Goal: Transaction & Acquisition: Purchase product/service

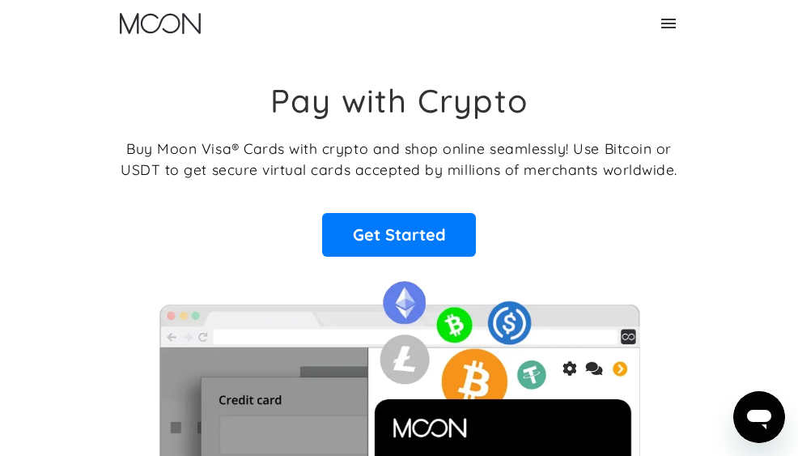
click at [0, 0] on link "Sign Up" at bounding box center [0, 0] width 0 height 0
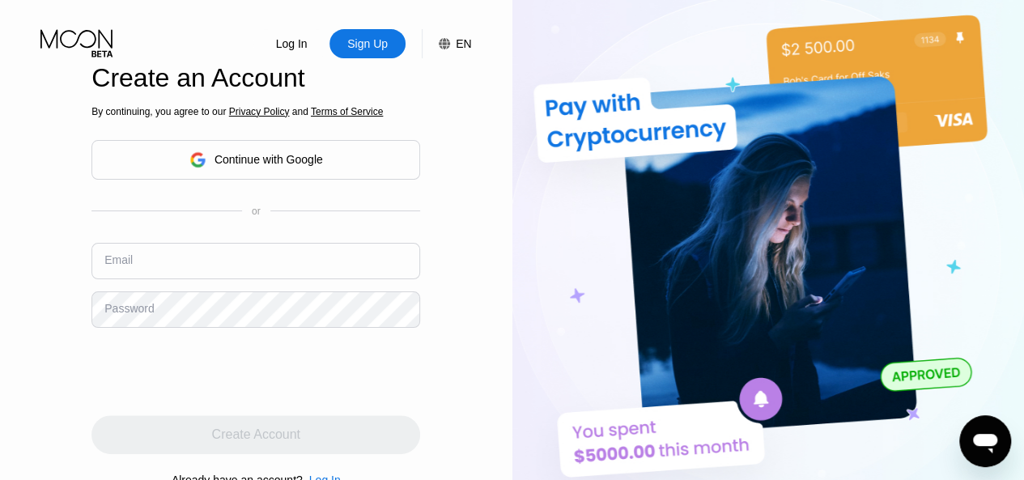
click at [262, 273] on input "text" at bounding box center [256, 261] width 329 height 36
paste input "[EMAIL_ADDRESS][DOMAIN_NAME]"
type input "[EMAIL_ADDRESS][DOMAIN_NAME]"
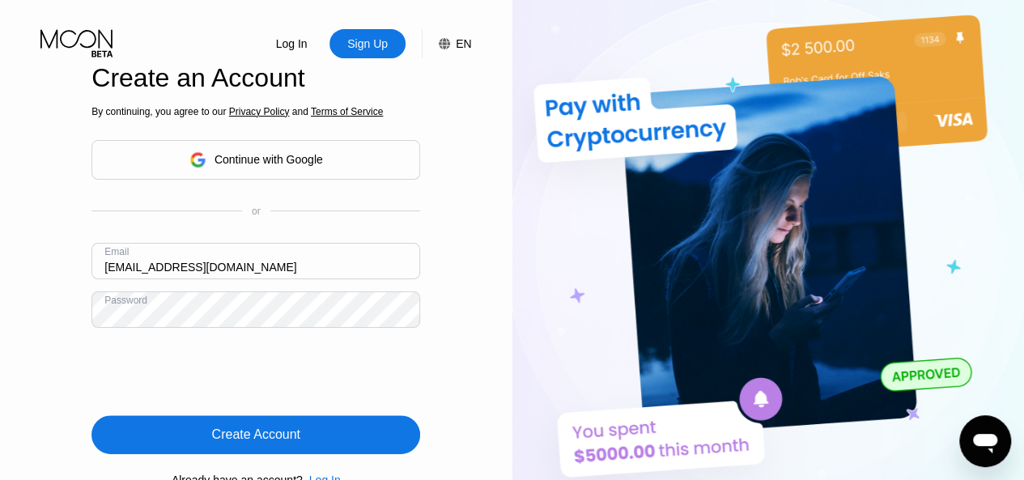
click at [276, 443] on div "Create Account" at bounding box center [256, 435] width 88 height 16
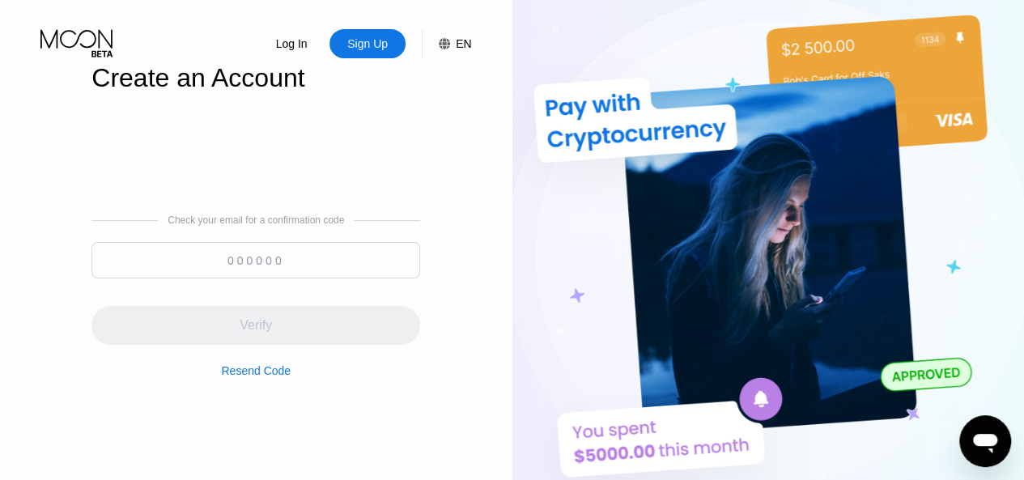
click at [257, 270] on input at bounding box center [256, 260] width 329 height 36
paste input "004508"
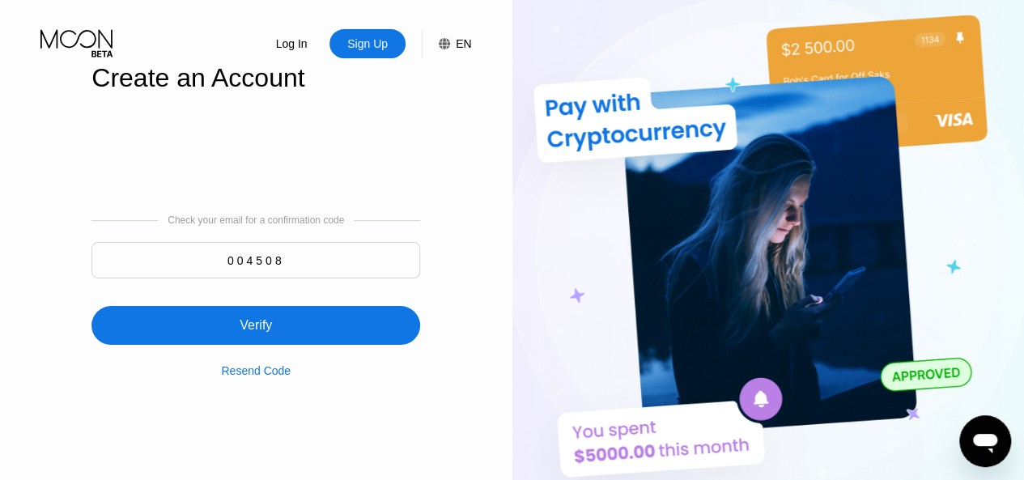
type input "004508"
click at [293, 318] on div "Verify" at bounding box center [256, 325] width 329 height 39
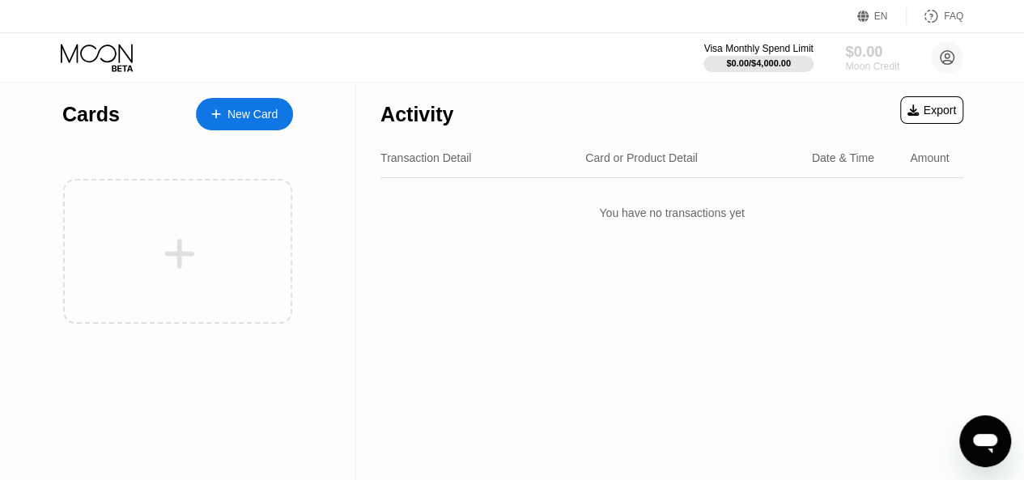
click at [873, 52] on div "$0.00" at bounding box center [872, 51] width 54 height 17
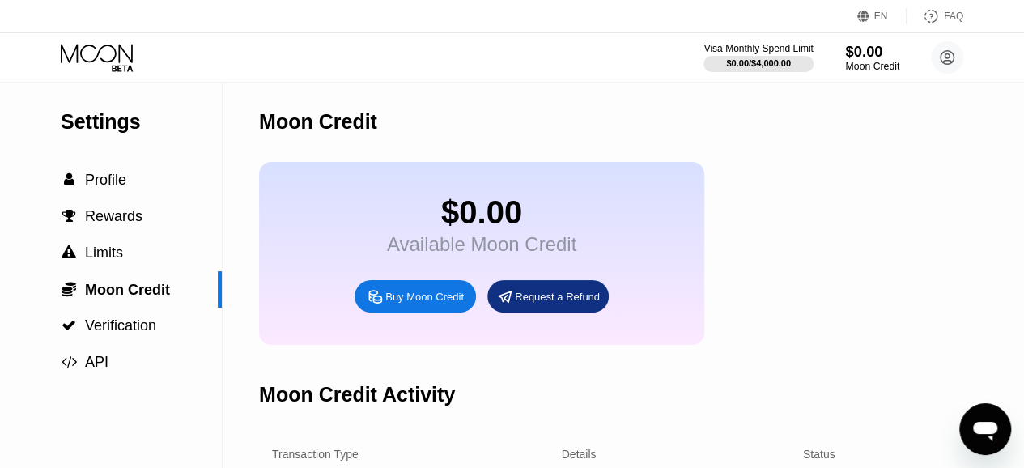
click at [866, 61] on div "Moon Credit" at bounding box center [872, 66] width 54 height 11
click at [441, 304] on div "Buy Moon Credit" at bounding box center [424, 297] width 79 height 14
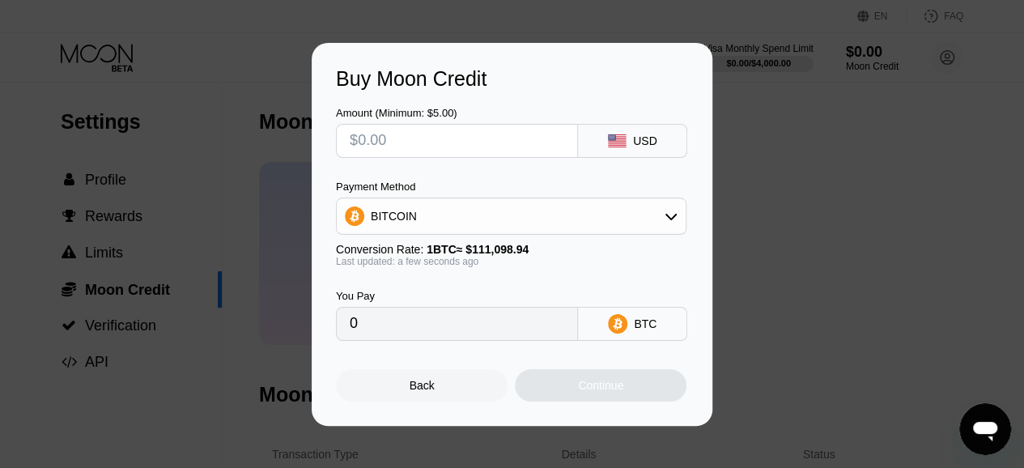
click at [546, 205] on div "BITCOIN" at bounding box center [511, 216] width 349 height 32
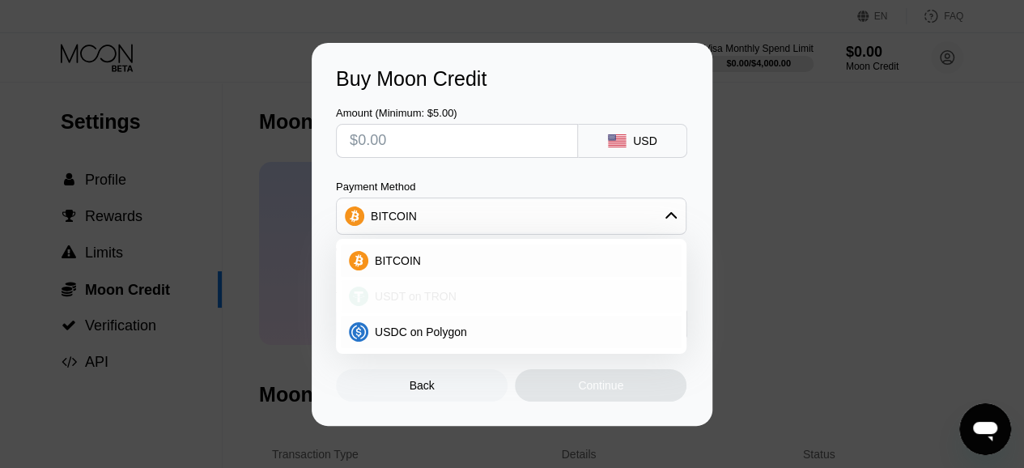
click at [469, 300] on div "USDT on TRON" at bounding box center [520, 296] width 305 height 13
type input "0.00"
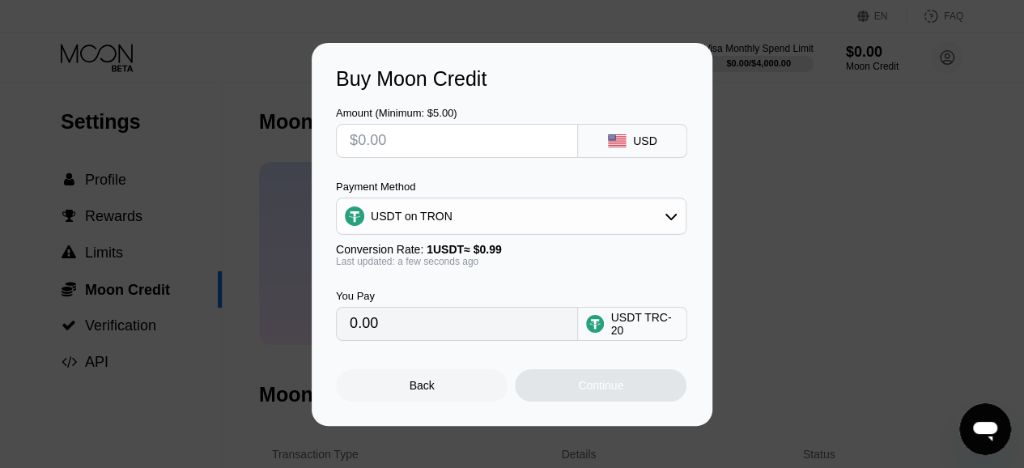
click at [447, 131] on input "text" at bounding box center [457, 141] width 215 height 32
click at [379, 134] on input "text" at bounding box center [457, 141] width 215 height 32
type input "$1"
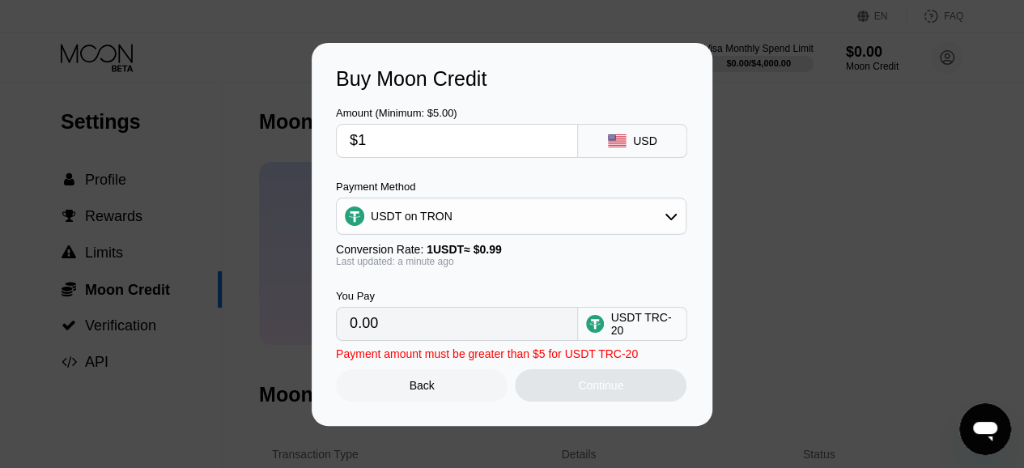
type input "1.01"
type input "$10"
type input "10.10"
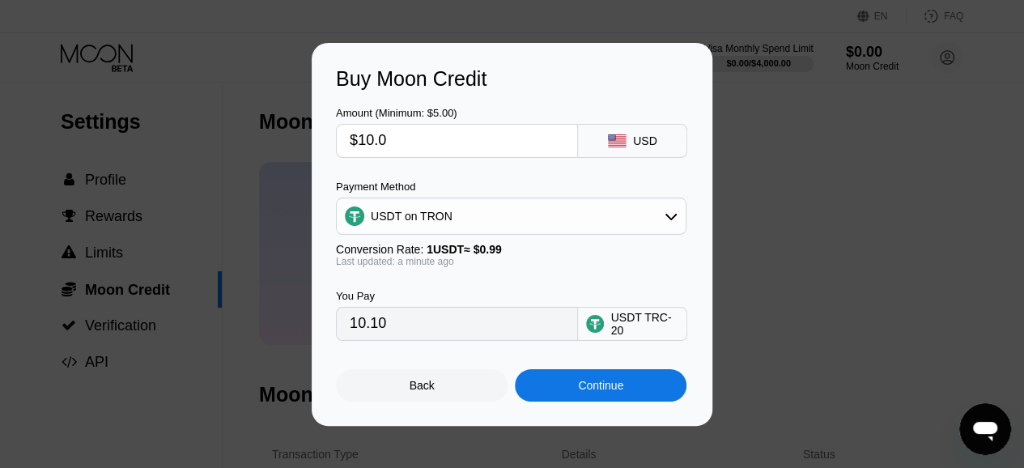
type input "$10.01"
type input "10.11"
type input "$10.01"
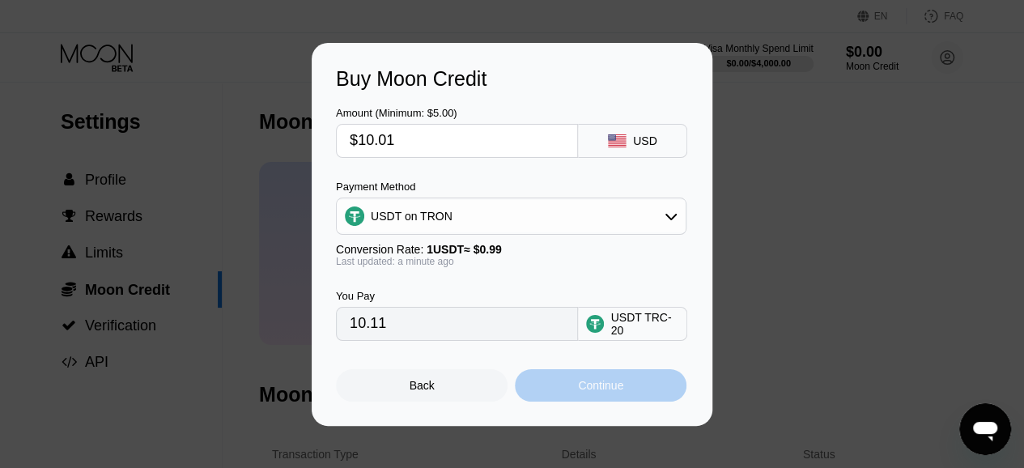
click at [559, 394] on div "Continue" at bounding box center [601, 385] width 172 height 32
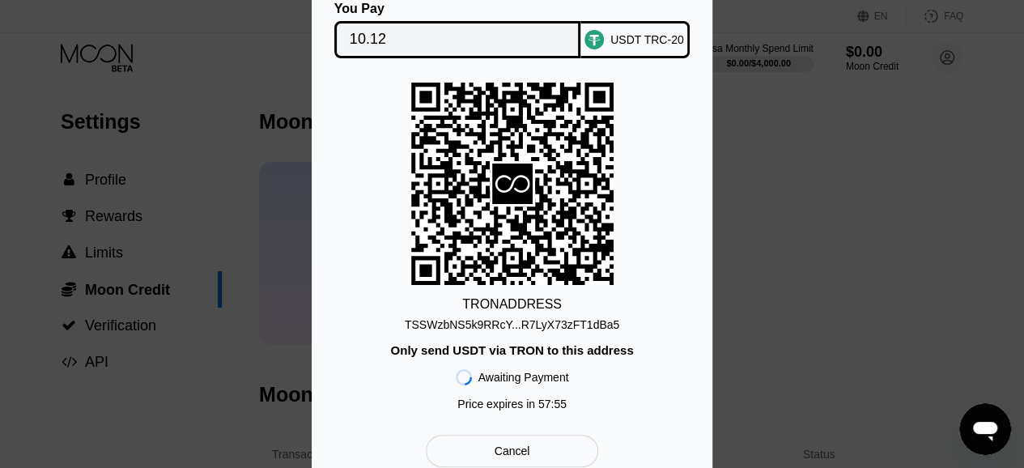
click at [484, 321] on div "TSSWzbNS5k9RRcY...R7LyX73zFT1dBa5" at bounding box center [512, 324] width 215 height 13
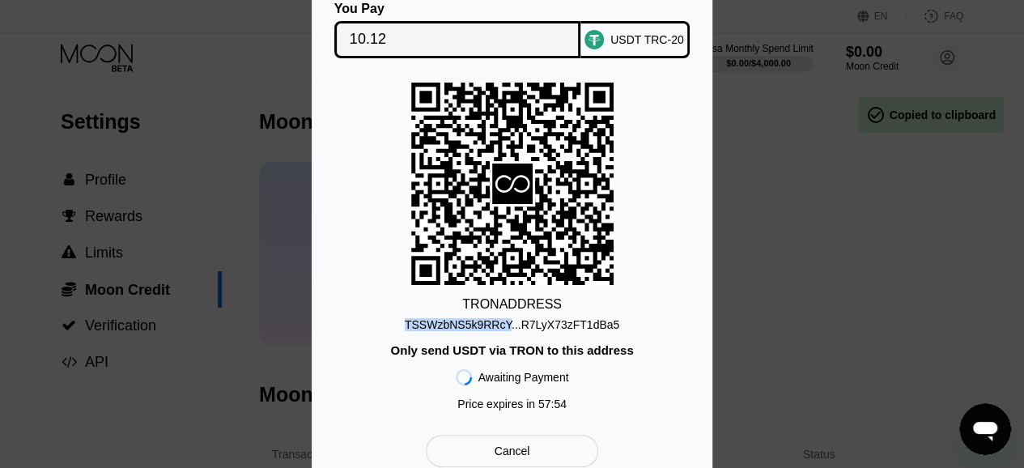
click at [484, 321] on div "TSSWzbNS5k9RRcY...R7LyX73zFT1dBa5" at bounding box center [512, 324] width 215 height 13
copy div "TSSWzbNS5k9RRcY...R7LyX73zFT1dBa5"
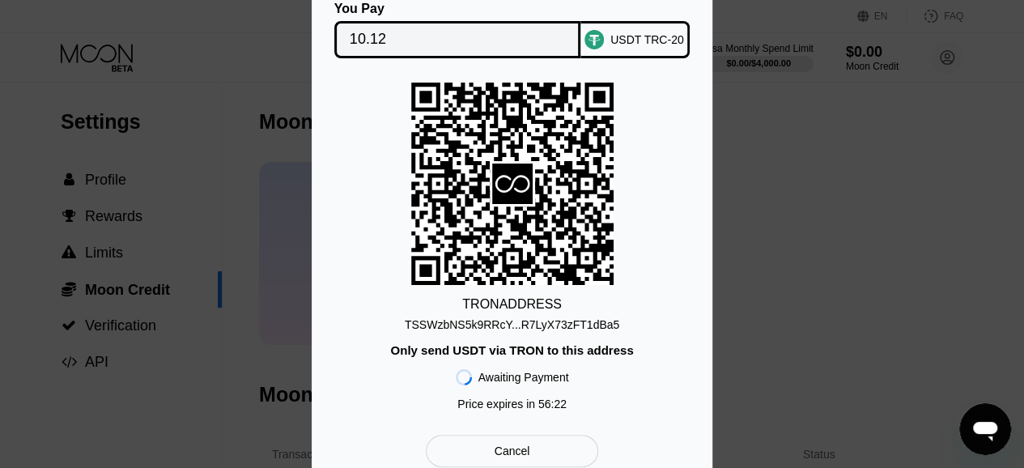
drag, startPoint x: 896, startPoint y: 286, endPoint x: 871, endPoint y: 287, distance: 24.3
click at [896, 286] on div "You Pay 10.12 USDT TRC-20 TRON ADDRESS TSSWzbNS5k9RRcY...R7LyX73zFT1dBa5 Only s…" at bounding box center [512, 234] width 1024 height 514
click at [507, 326] on div "TSSWzbNS5k9RRcY...R7LyX73zFT1dBa5" at bounding box center [512, 324] width 215 height 13
click at [541, 457] on div "Cancel" at bounding box center [512, 451] width 172 height 32
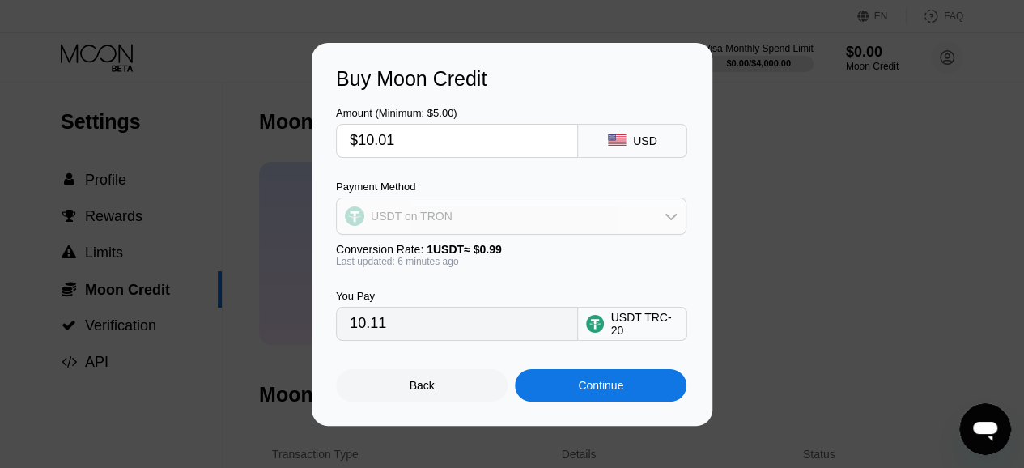
click at [494, 203] on div "USDT on TRON" at bounding box center [511, 216] width 349 height 32
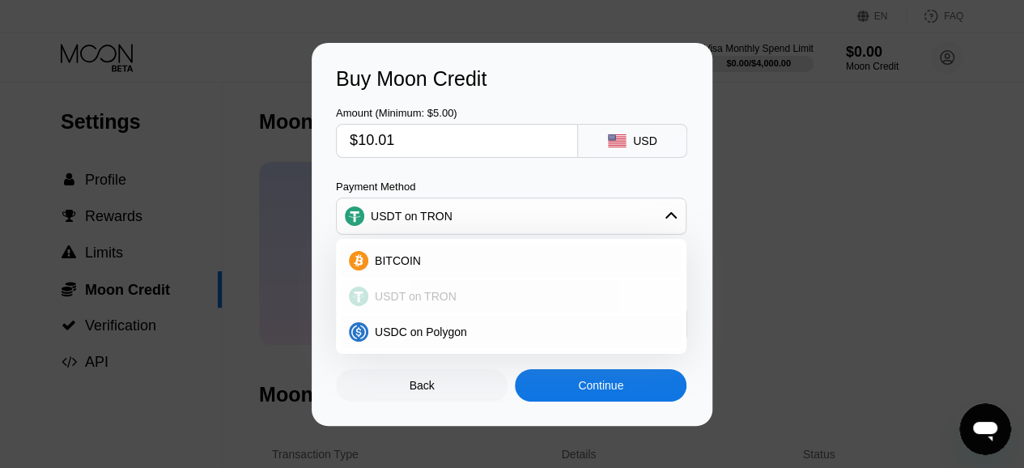
click at [478, 290] on div "USDT on TRON" at bounding box center [520, 296] width 305 height 13
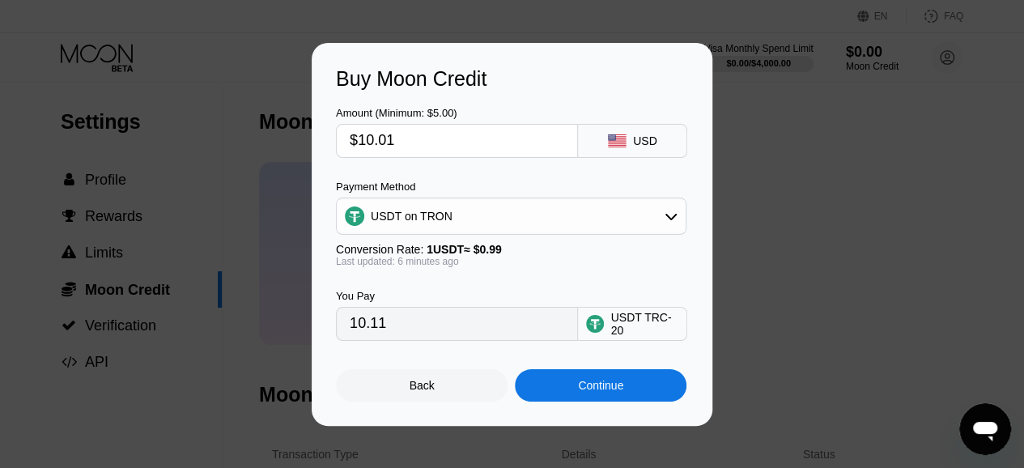
click at [606, 341] on div "USDT TRC-20" at bounding box center [632, 324] width 109 height 34
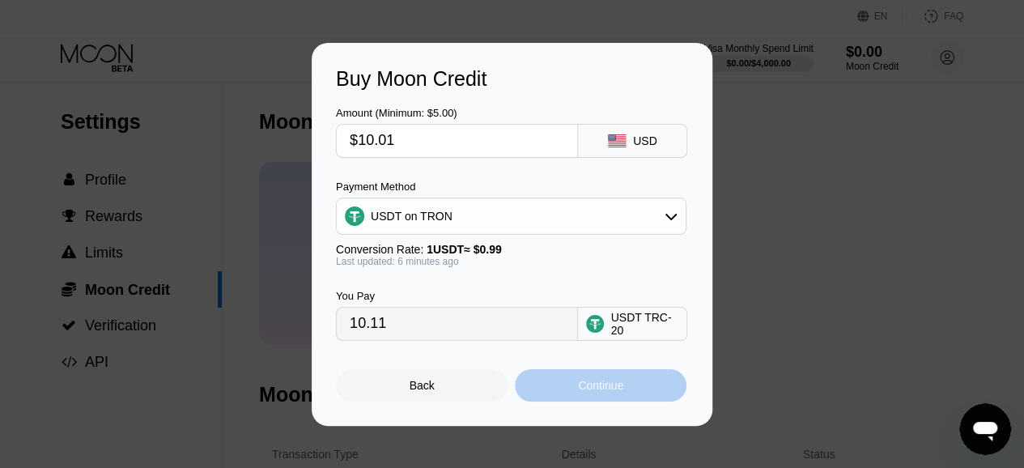
click at [568, 396] on div "Continue" at bounding box center [601, 385] width 172 height 32
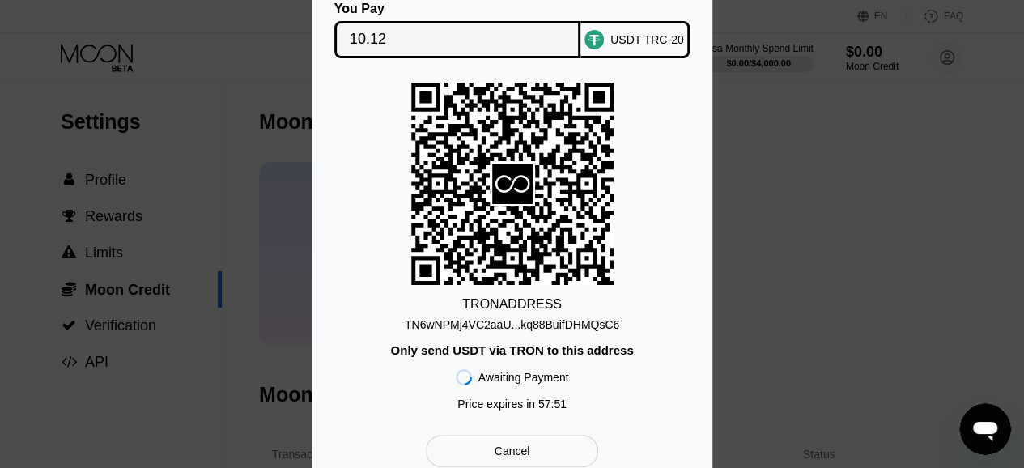
click at [555, 419] on div "Awaiting Payment Price expires in 57 : 51" at bounding box center [512, 388] width 113 height 62
click at [554, 418] on div "Awaiting Payment Price expires in 57 : 34" at bounding box center [512, 388] width 113 height 62
click at [351, 103] on div "TRON ADDRESS TN6wNPMj4VC2aaU...kq88BuifDHMQsC6 Only send USDT via TRON to this …" at bounding box center [512, 251] width 352 height 336
click at [538, 330] on div "TN6wNPMj4VC2aaU...kq88BuifDHMQsC6" at bounding box center [512, 324] width 215 height 13
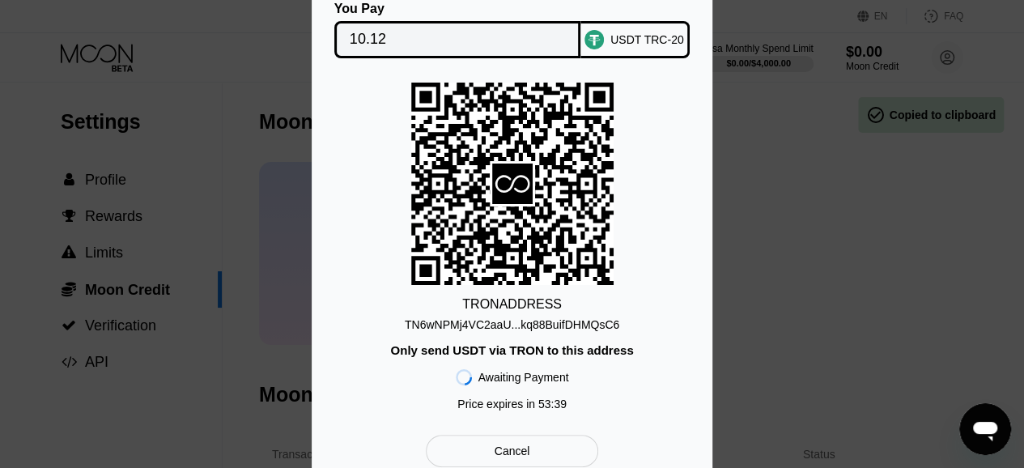
click at [890, 179] on div "You Pay 10.12 USDT TRC-20 TRON ADDRESS TN6wNPMj4VC2aaU...kq88BuifDHMQsC6 Only s…" at bounding box center [512, 234] width 1024 height 514
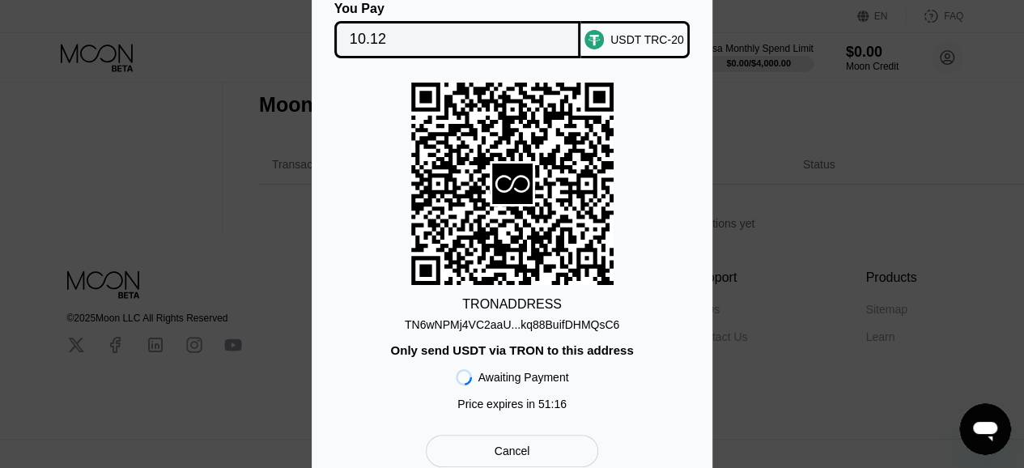
scroll to position [327, 0]
click at [555, 440] on div "Cancel" at bounding box center [512, 451] width 172 height 32
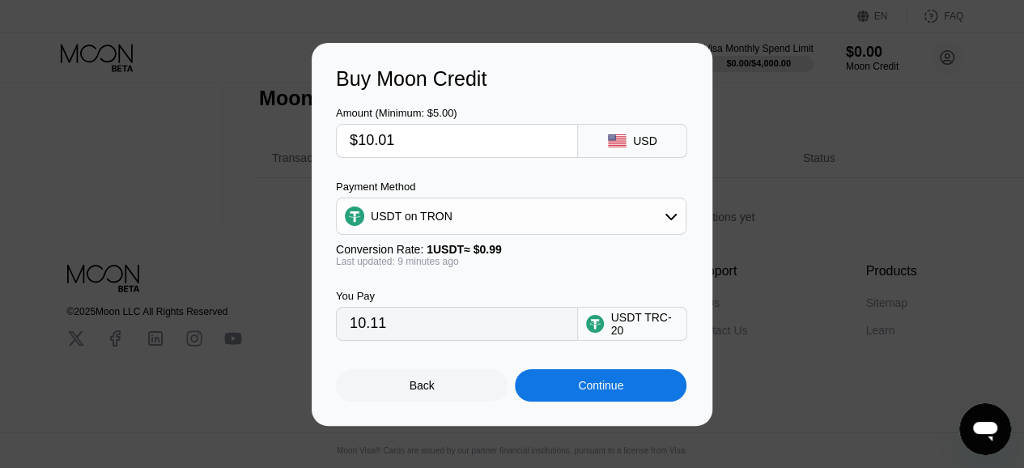
click at [460, 402] on div "Back" at bounding box center [422, 385] width 172 height 32
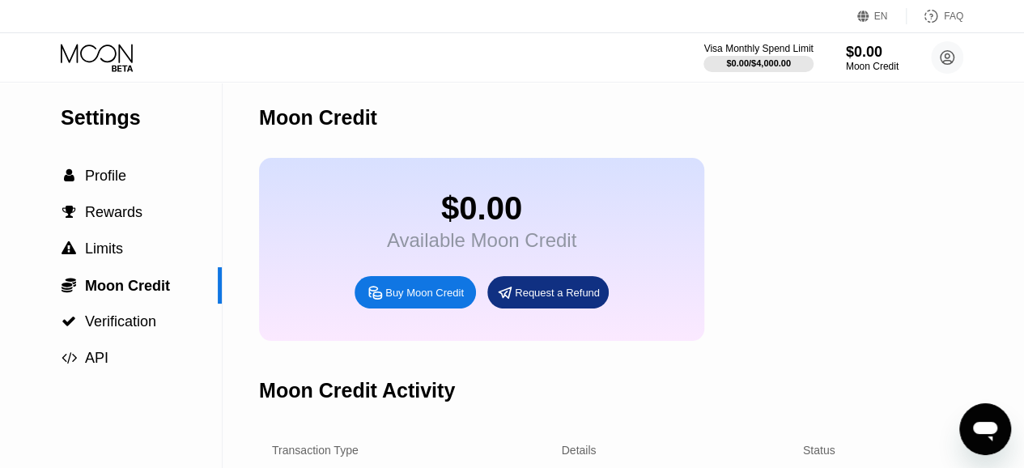
scroll to position [3, 0]
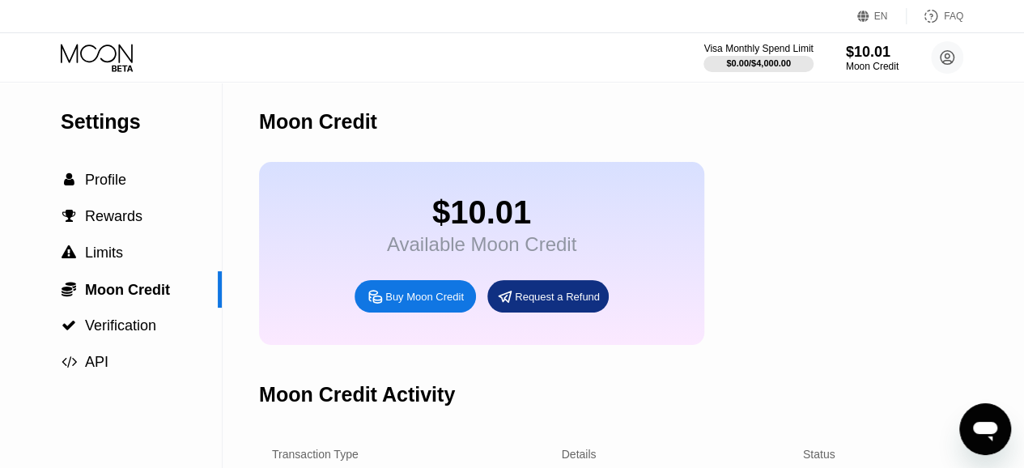
click at [97, 73] on div "Visa Monthly Spend Limit $0.00 / $4,000.00 $10.01 Moon Credit [EMAIL_ADDRESS][D…" at bounding box center [512, 57] width 1024 height 49
click at [107, 57] on icon at bounding box center [98, 58] width 75 height 28
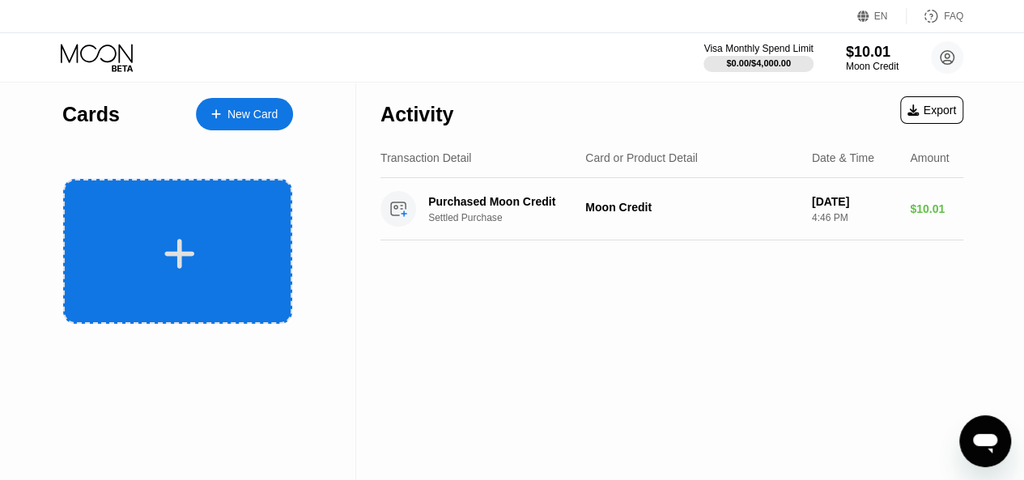
click at [233, 245] on div at bounding box center [179, 254] width 201 height 36
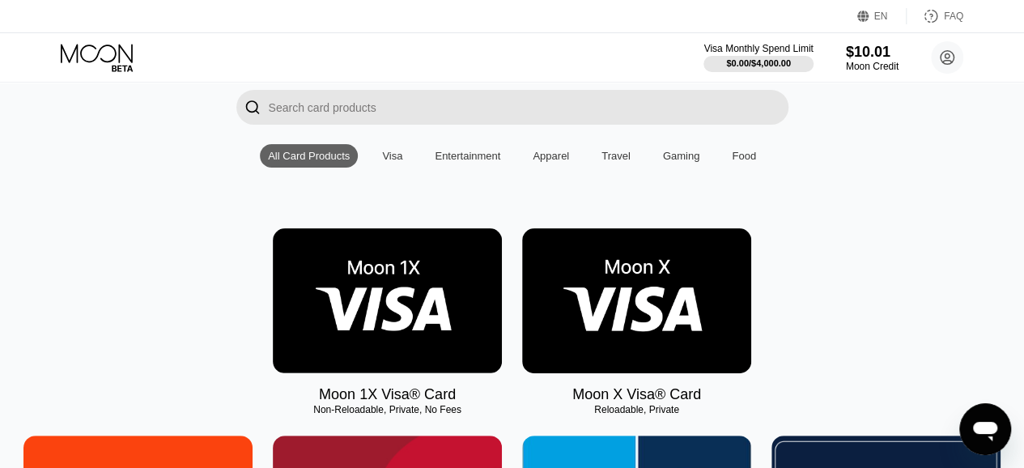
scroll to position [243, 0]
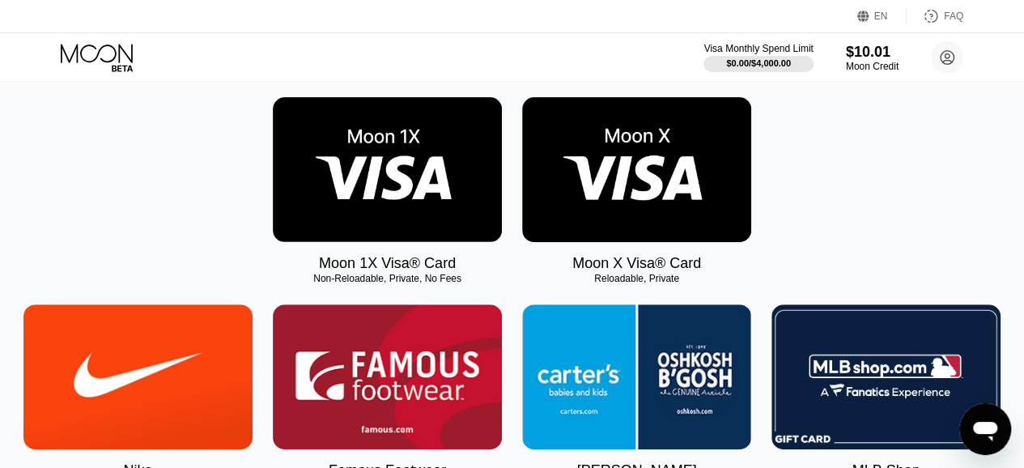
click at [630, 184] on img at bounding box center [636, 169] width 229 height 145
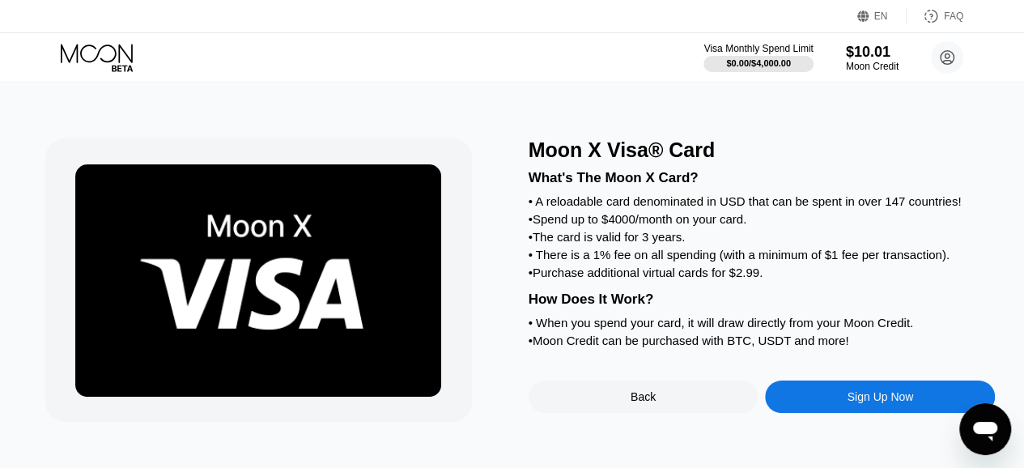
click at [802, 411] on div "Sign Up Now" at bounding box center [880, 397] width 230 height 32
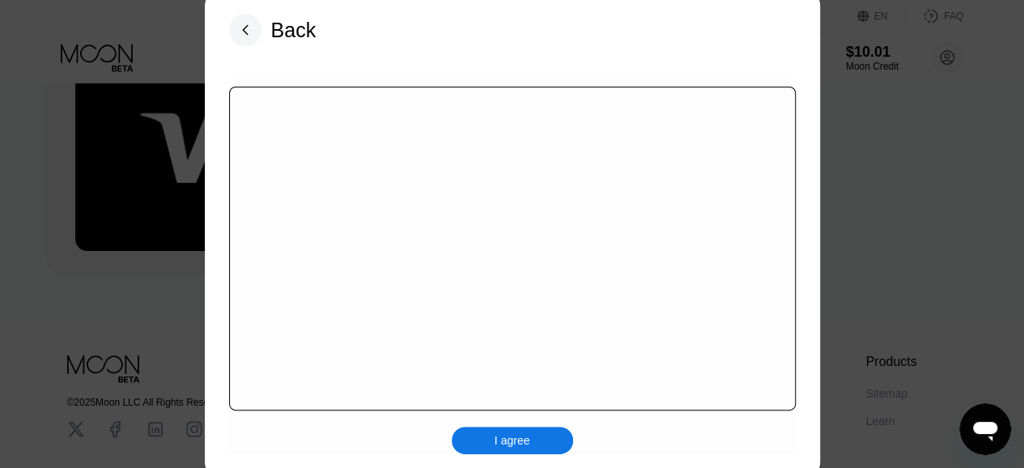
scroll to position [248, 0]
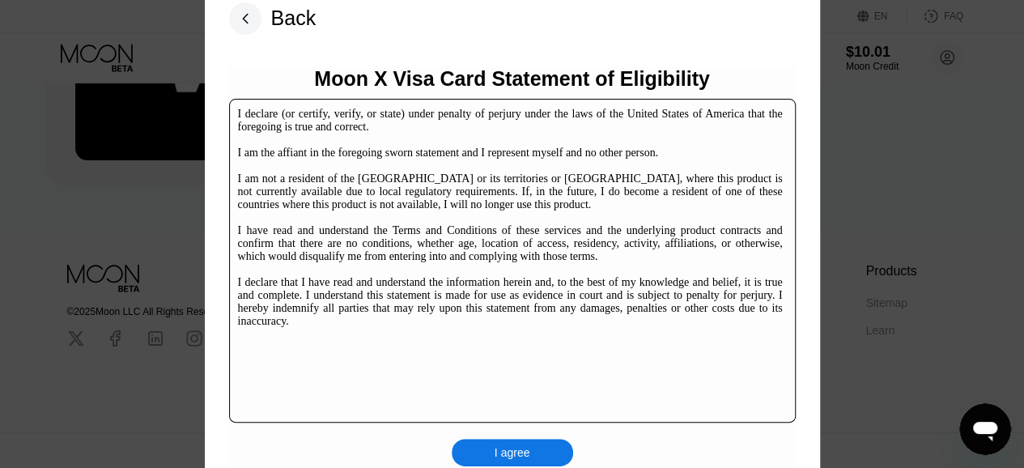
click at [524, 432] on div "Moon X Visa Card Statement of Eligibility I declare (or certify, verify, or sta…" at bounding box center [512, 266] width 567 height 399
click at [524, 447] on div "I agree" at bounding box center [513, 452] width 36 height 15
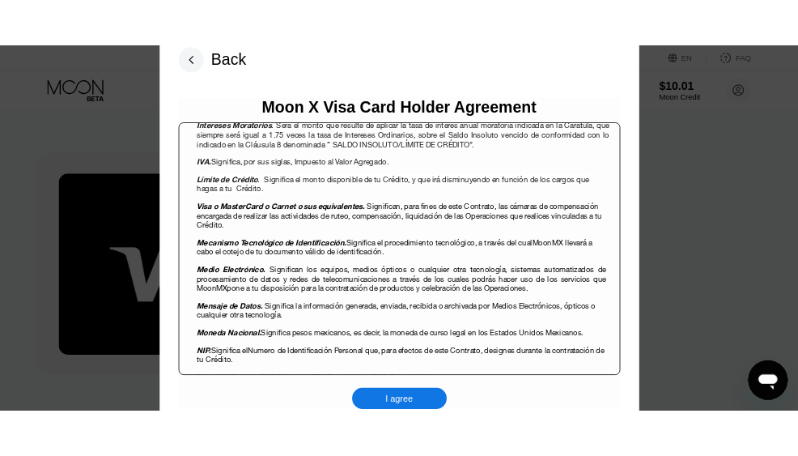
scroll to position [1296, 0]
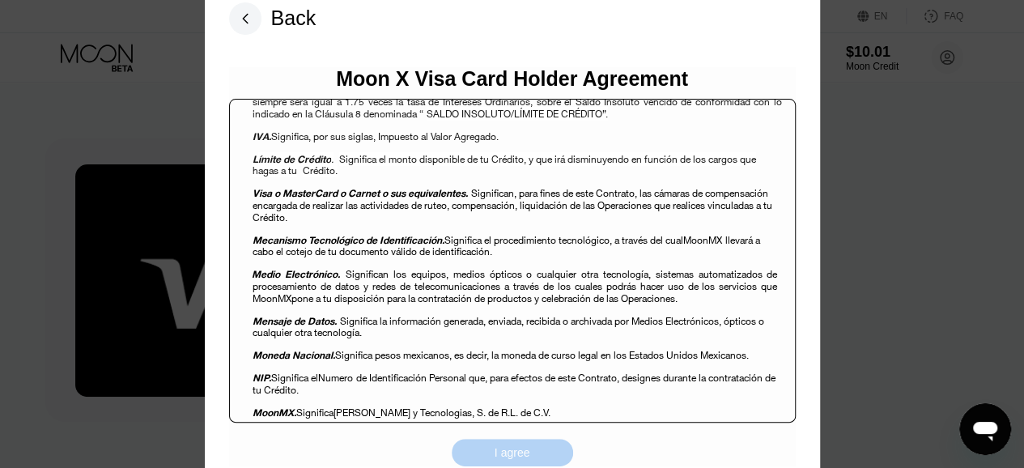
click at [524, 460] on div "I agree" at bounding box center [513, 452] width 36 height 15
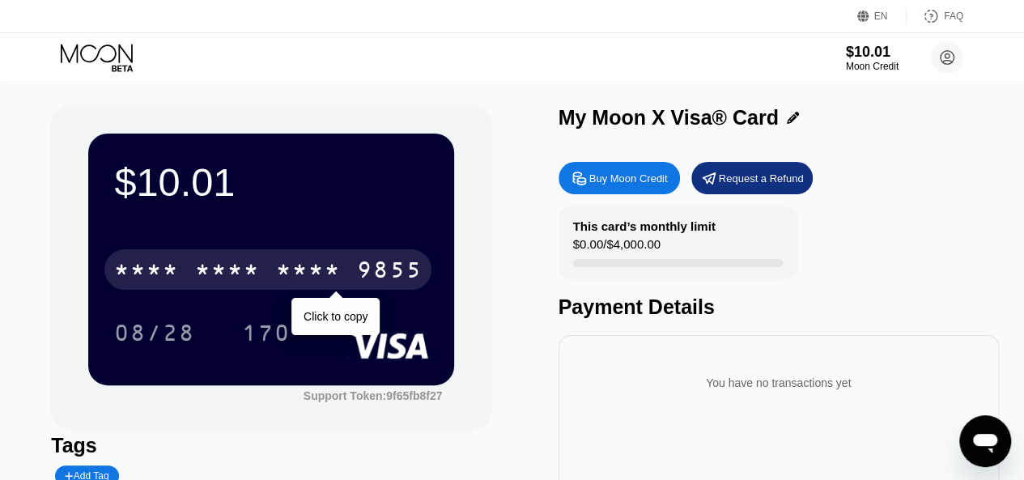
click at [225, 275] on div "* * * *" at bounding box center [227, 272] width 65 height 26
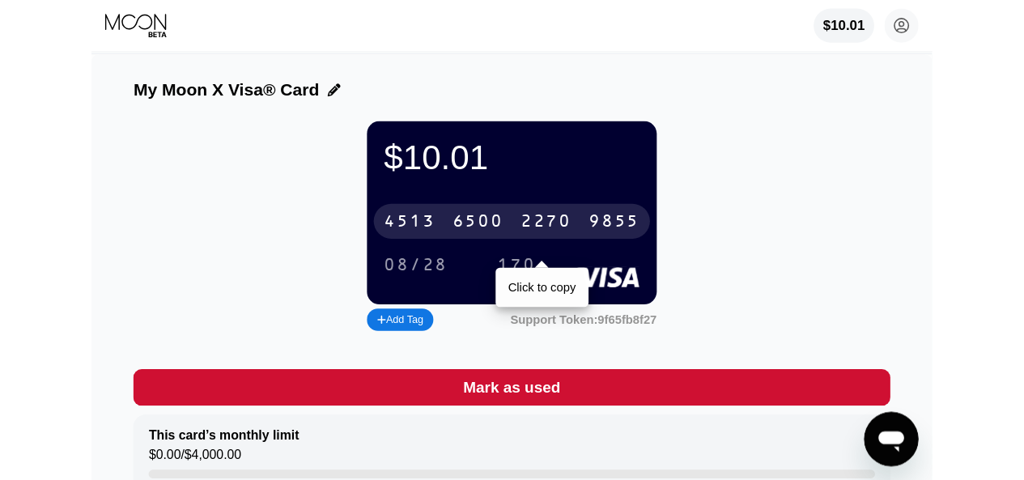
scroll to position [81, 0]
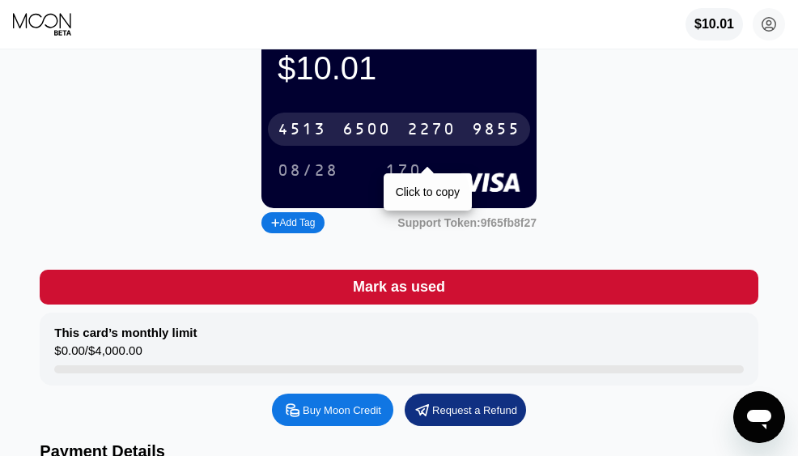
click at [562, 121] on div "$10.01 [CREDIT_CARD_NUMBER] Click to copy 08/28 170 Add Tag Support Token: 9f65…" at bounding box center [399, 135] width 718 height 203
click at [596, 161] on div "$10.01 4513 6500 2270 9855 Click to copy 08/28 170 Add Tag Support Token: 9f65f…" at bounding box center [399, 135] width 718 height 203
click at [592, 196] on div "$10.01 4513 6500 2270 9855 Click to copy 08/28 170 Add Tag Support Token: 9f65f…" at bounding box center [399, 135] width 718 height 203
click at [112, 226] on div "$10.01 4513 6500 2270 9855 Click to copy 08/28 170 Add Tag Support Token: 9f65f…" at bounding box center [399, 135] width 718 height 203
click at [700, 193] on div "$10.01 4513 6500 2270 9855 Click to copy 08/28 170 Add Tag Support Token: 9f65f…" at bounding box center [399, 135] width 718 height 203
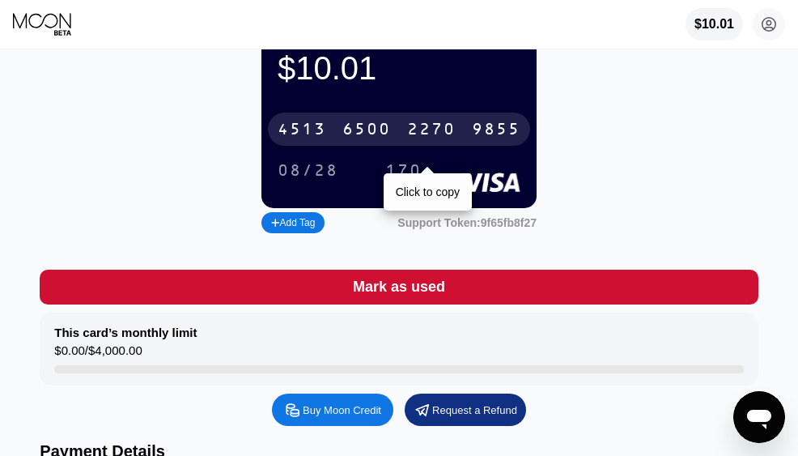
click at [698, 192] on div "$10.01 4513 6500 2270 9855 Click to copy 08/28 170 Add Tag Support Token: 9f65f…" at bounding box center [399, 135] width 718 height 203
click at [363, 139] on div "6500" at bounding box center [367, 130] width 49 height 19
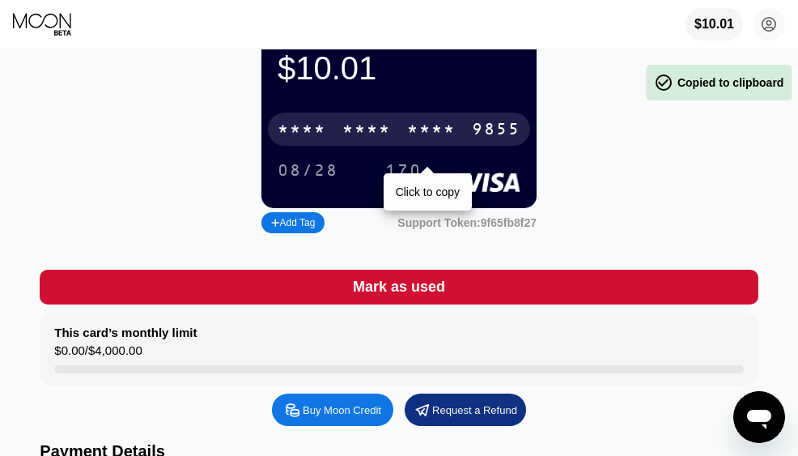
click at [572, 187] on div "$10.01 * * * * * * * * * * * * 9855 Click to copy 08/28 170 Add Tag Support Tok…" at bounding box center [399, 135] width 718 height 203
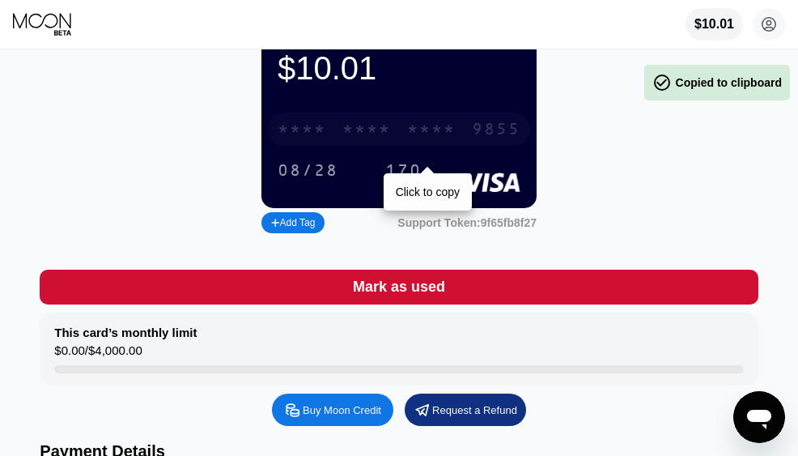
click at [423, 139] on div "* * * *" at bounding box center [431, 130] width 49 height 19
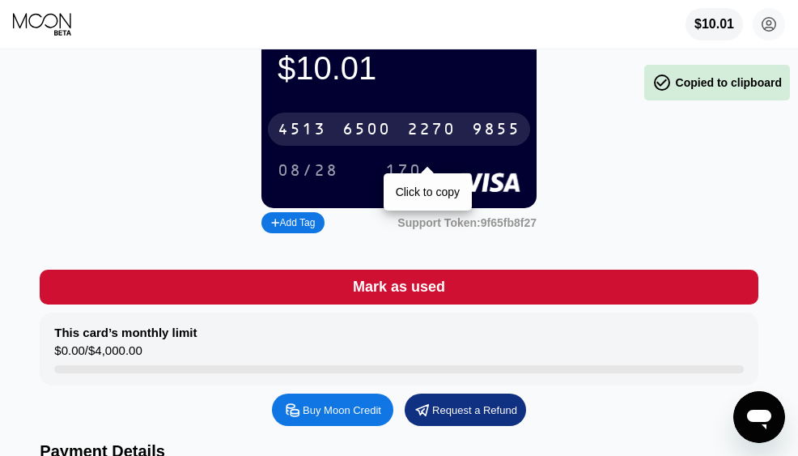
click at [434, 211] on div "Click to copy" at bounding box center [428, 191] width 88 height 37
drag, startPoint x: 445, startPoint y: 198, endPoint x: 531, endPoint y: 147, distance: 99.8
click at [447, 197] on div "Click to copy" at bounding box center [428, 191] width 64 height 13
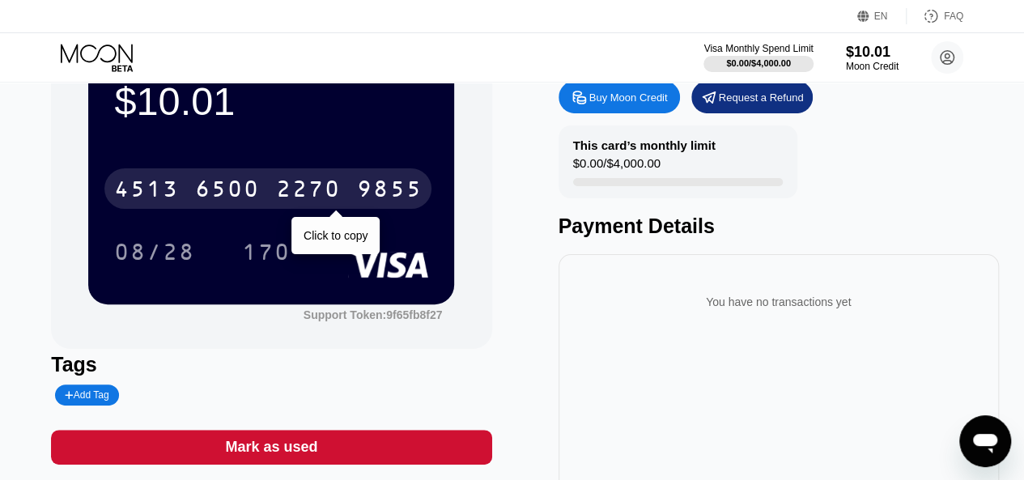
click at [476, 213] on div "$10.01 4513 6500 2270 9855 Click to copy 08/28 170 Support Token: 9f65fb8f27" at bounding box center [271, 187] width 441 height 324
click at [515, 239] on div "$10.01 4513 6500 2270 9855 Click to copy 08/28 170 Support Token: 9f65fb8f27 Ta…" at bounding box center [512, 281] width 922 height 513
click at [329, 254] on div "08/28 170" at bounding box center [271, 252] width 314 height 40
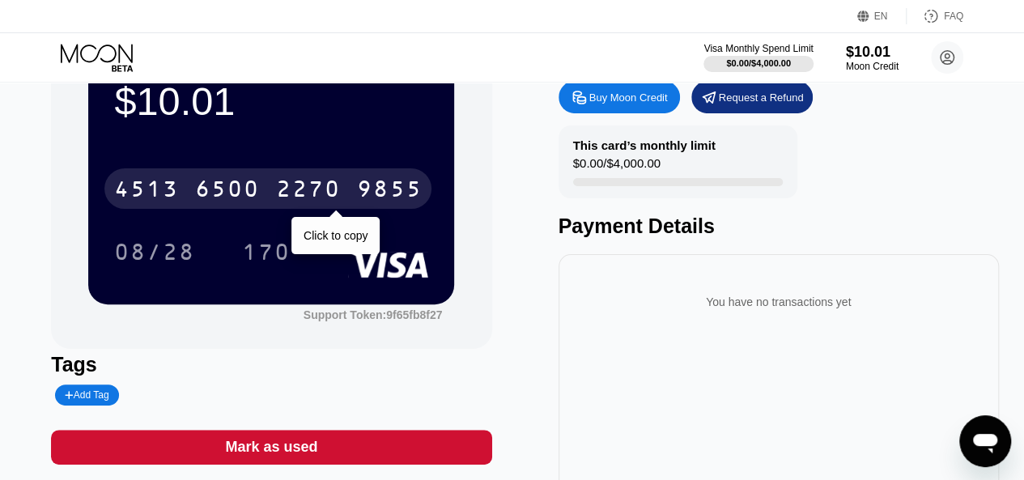
click at [348, 191] on div "[CREDIT_CARD_NUMBER]" at bounding box center [267, 188] width 327 height 40
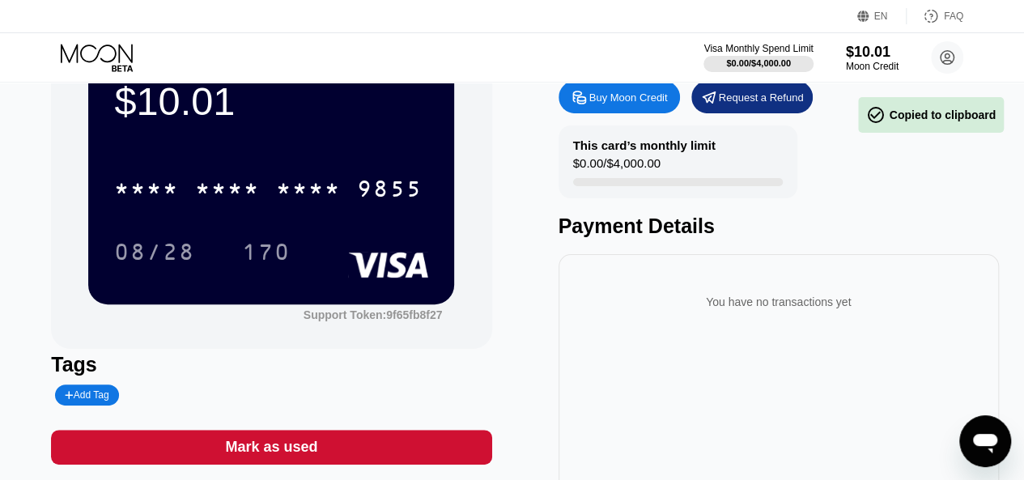
click at [367, 90] on div "$10.01" at bounding box center [271, 101] width 314 height 45
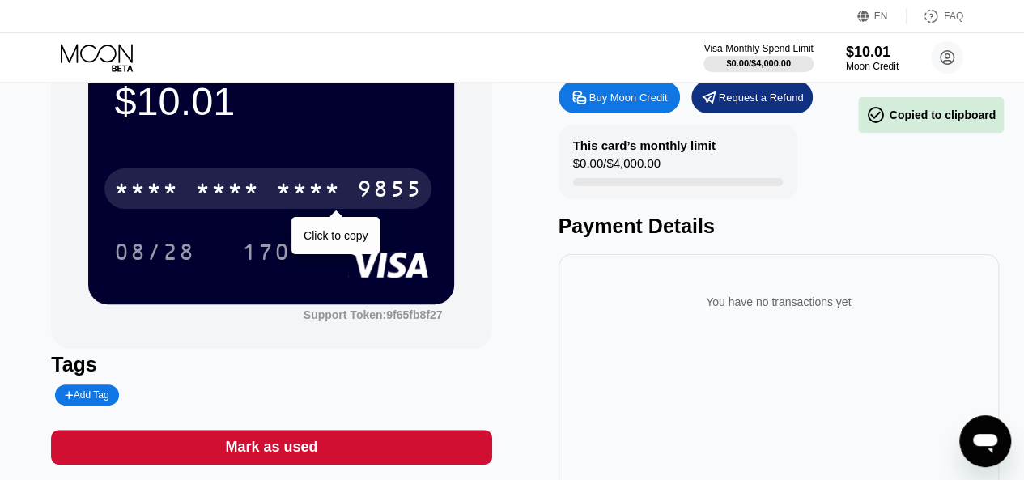
click at [311, 191] on div "* * * *" at bounding box center [308, 191] width 65 height 26
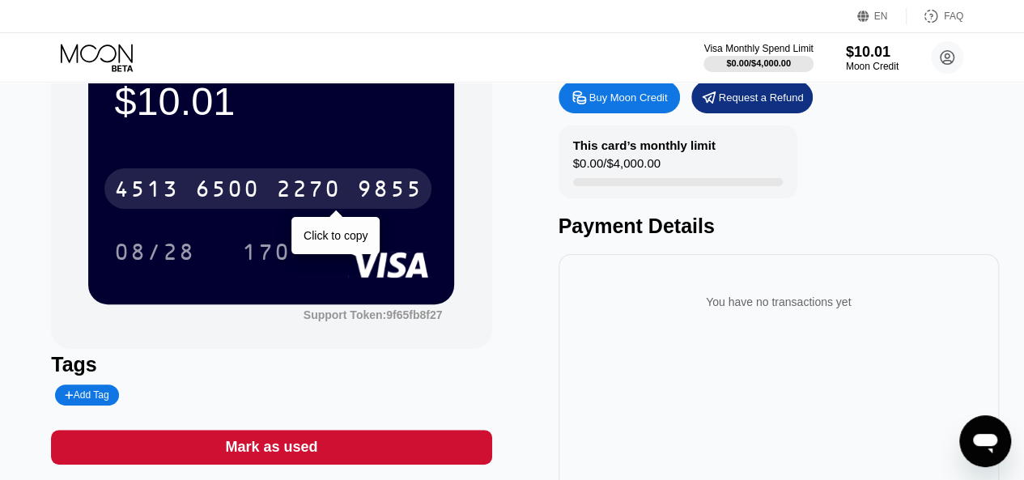
click at [499, 87] on div "$10.01 4513 6500 2270 9855 Click to copy 08/28 170 Support Token: 9f65fb8f27 Ta…" at bounding box center [512, 281] width 922 height 513
click at [498, 117] on div "$10.01 4513 6500 2270 9855 Click to copy 08/28 170 Support Token: 9f65fb8f27 Ta…" at bounding box center [512, 281] width 922 height 513
click at [738, 275] on div "You have no transactions yet" at bounding box center [779, 295] width 415 height 57
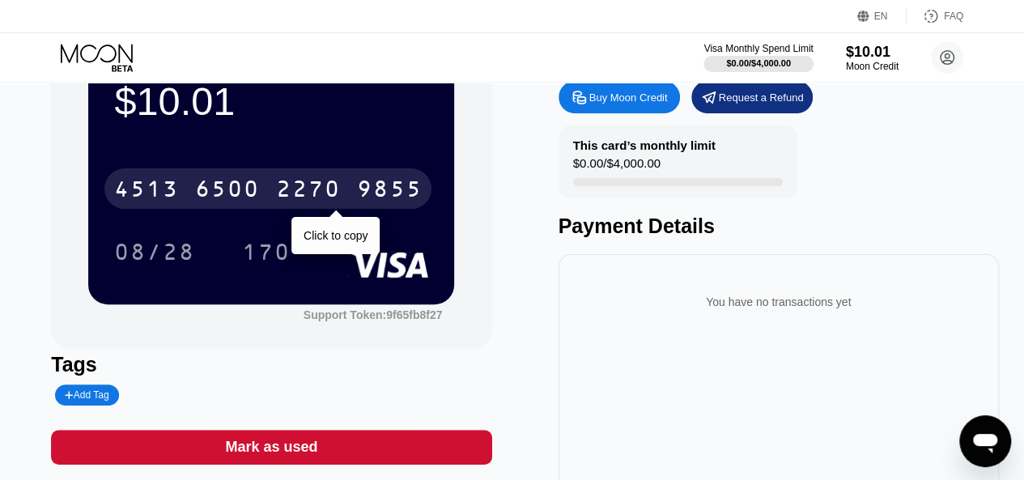
drag, startPoint x: 405, startPoint y: 185, endPoint x: 408, endPoint y: 126, distance: 59.2
click at [408, 124] on div "$10.01" at bounding box center [271, 101] width 314 height 45
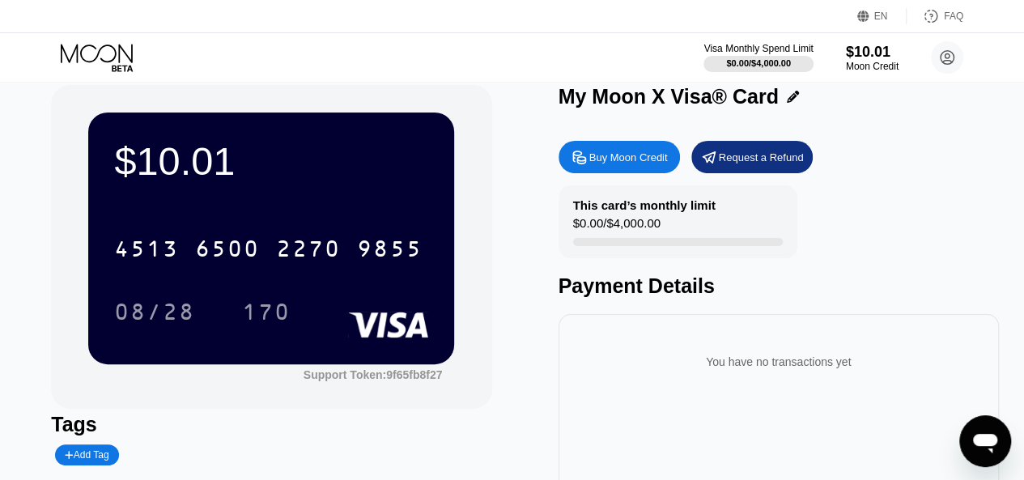
scroll to position [0, 0]
